Goal: Navigation & Orientation: Go to known website

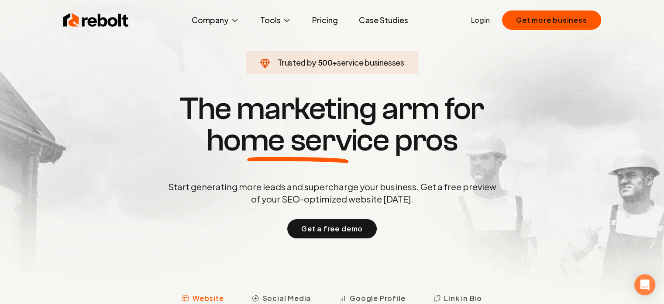
click at [475, 22] on link "Login" at bounding box center [480, 20] width 19 height 10
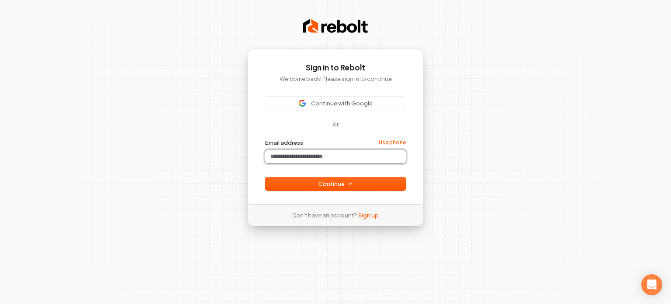
click at [311, 156] on input "Email address" at bounding box center [335, 156] width 141 height 13
click at [265, 138] on button "submit" at bounding box center [265, 138] width 0 height 0
type input "**********"
